Goal: Task Accomplishment & Management: Complete application form

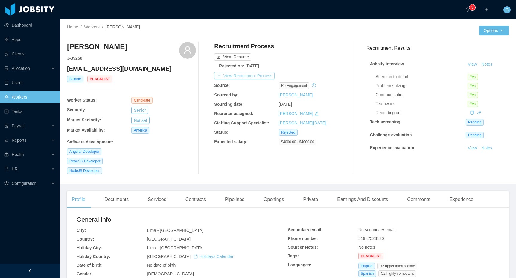
click at [247, 74] on button "View Recruitment Process" at bounding box center [244, 75] width 60 height 7
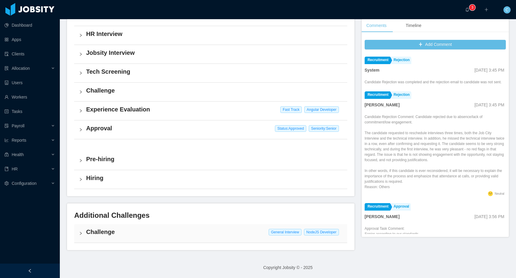
scroll to position [170, 0]
click at [119, 231] on h4 "Challenge" at bounding box center [214, 231] width 256 height 8
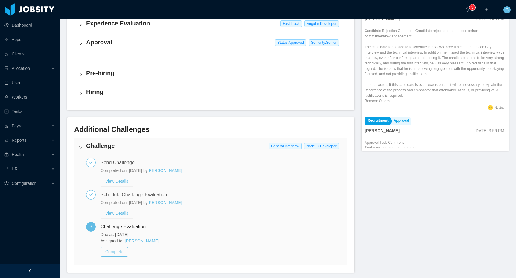
scroll to position [257, 0]
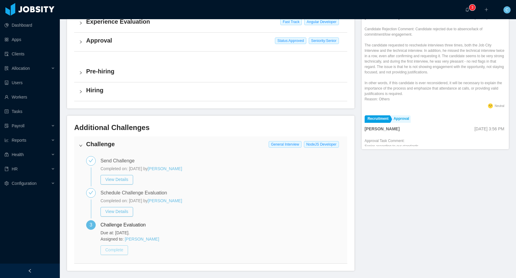
click at [123, 251] on button "Complete" at bounding box center [115, 250] width 28 height 10
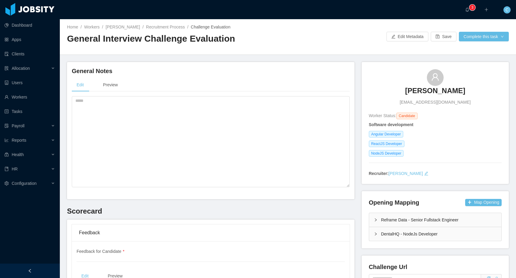
click at [241, 25] on div "Home / Workers / Daniel Sosa / Recruitment Process / Challenge Evaluation /" at bounding box center [177, 27] width 221 height 6
